Goal: Task Accomplishment & Management: Use online tool/utility

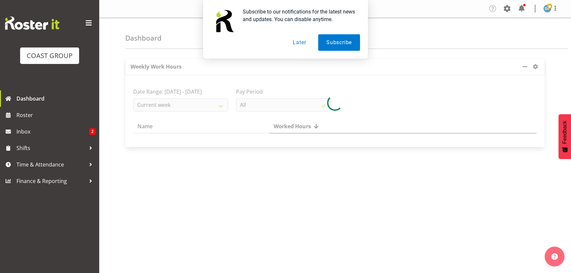
click at [301, 44] on button "Later" at bounding box center [300, 42] width 30 height 16
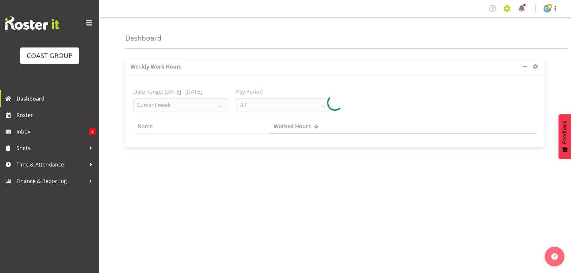
click at [510, 10] on span at bounding box center [507, 8] width 11 height 11
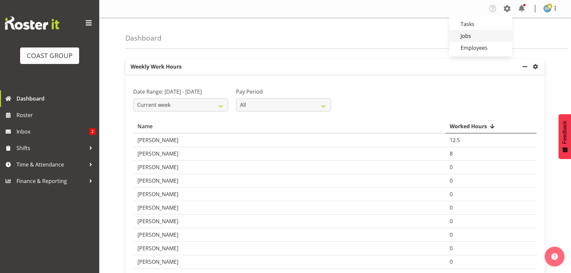
click at [462, 39] on link "Jobs" at bounding box center [480, 36] width 63 height 12
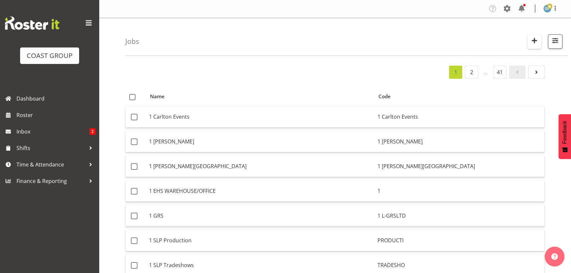
click at [534, 39] on span "button" at bounding box center [534, 40] width 9 height 9
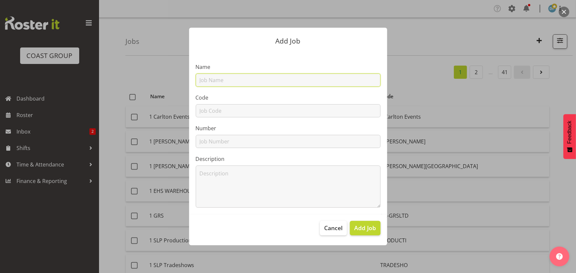
click at [219, 83] on input "text" at bounding box center [288, 80] width 185 height 13
click at [306, 80] on input "22511017 - TheCWK @ AWS Public Sector Dy WGT" at bounding box center [288, 80] width 185 height 13
type input "22511017 - TheCWK @ AWS Public Sector Day WGT"
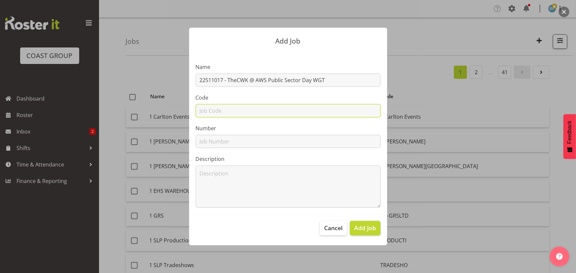
click at [260, 110] on input "text" at bounding box center [288, 110] width 185 height 13
type input "22511017"
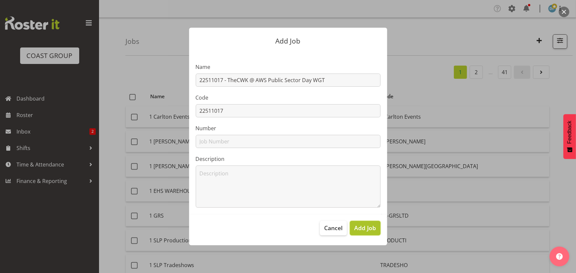
click at [359, 230] on span "Add Job" at bounding box center [365, 228] width 22 height 9
